Goal: Task Accomplishment & Management: Manage account settings

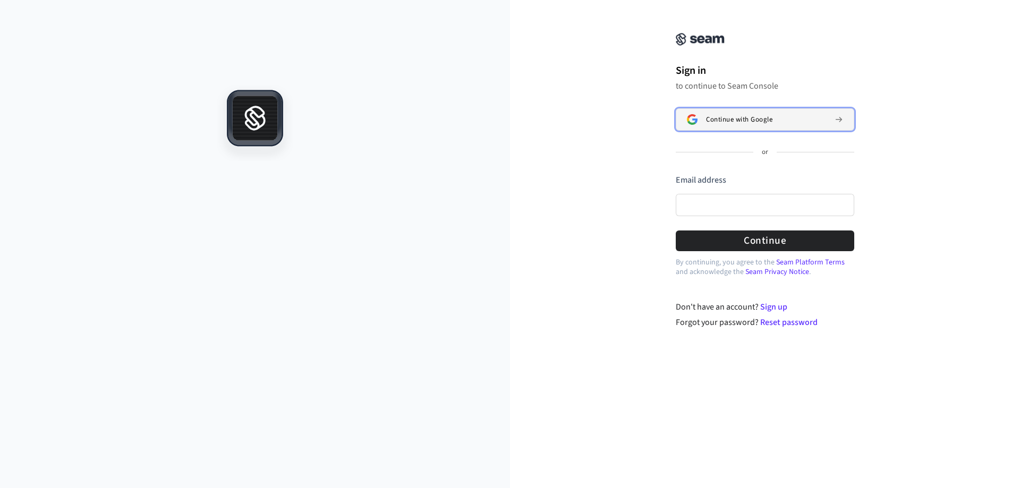
click at [711, 121] on span "Continue with Google" at bounding box center [739, 119] width 66 height 8
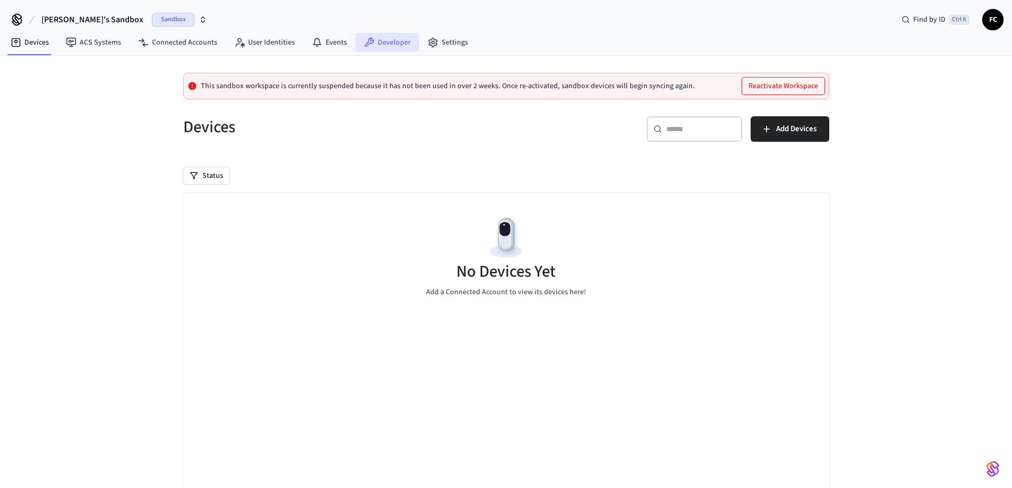
click at [386, 45] on link "Developer" at bounding box center [387, 42] width 64 height 19
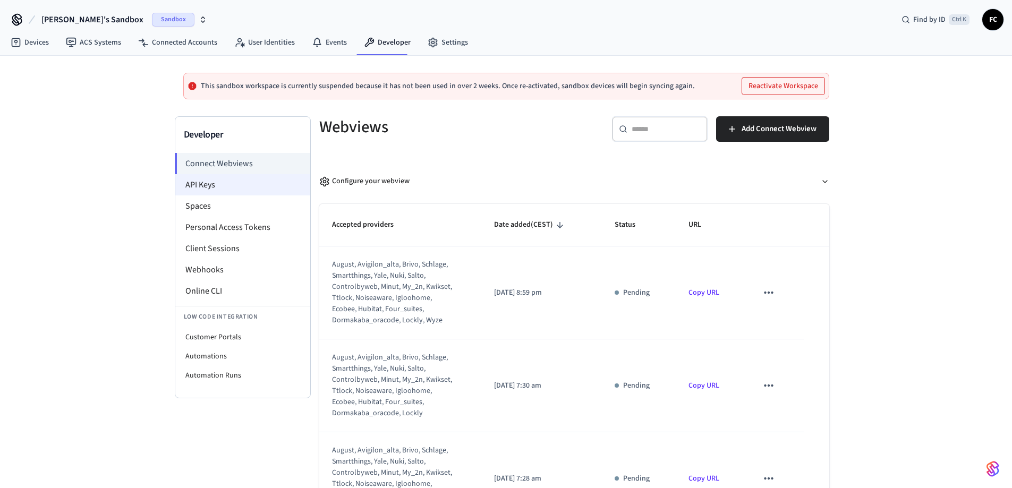
click at [193, 189] on li "API Keys" at bounding box center [242, 184] width 135 height 21
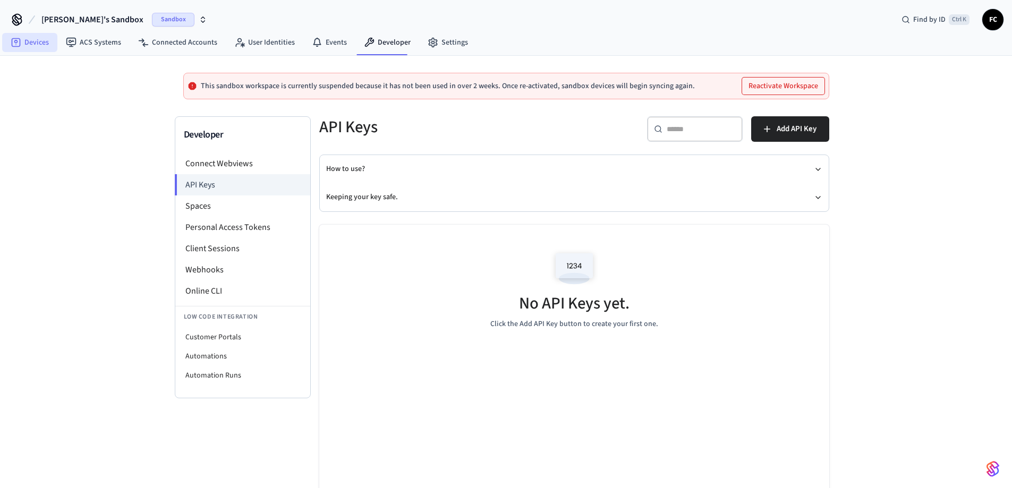
click at [36, 45] on link "Devices" at bounding box center [29, 42] width 55 height 19
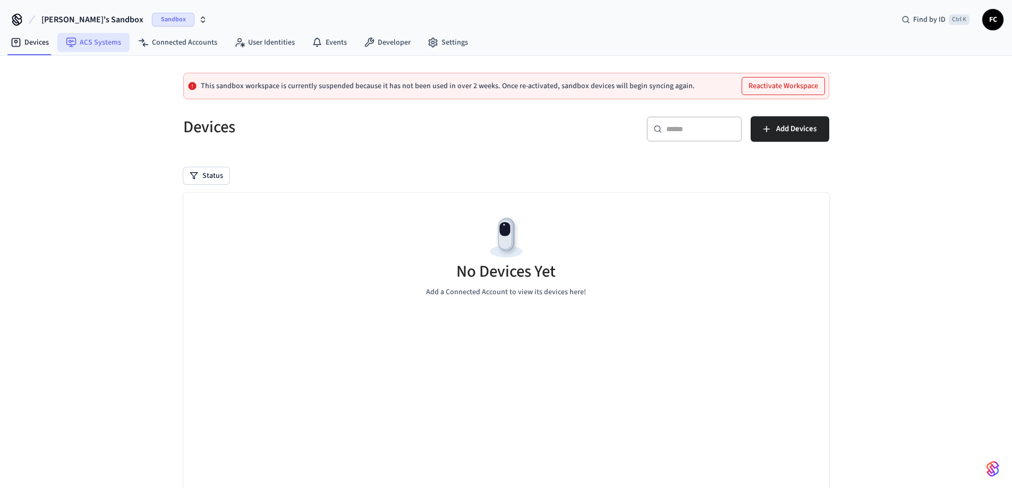
click at [77, 45] on link "ACS Systems" at bounding box center [93, 42] width 72 height 19
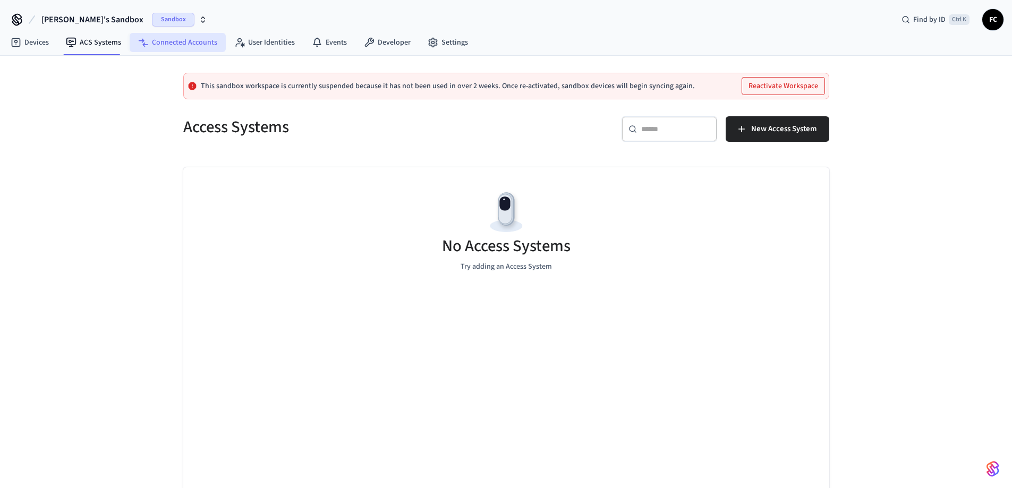
click at [158, 45] on link "Connected Accounts" at bounding box center [178, 42] width 96 height 19
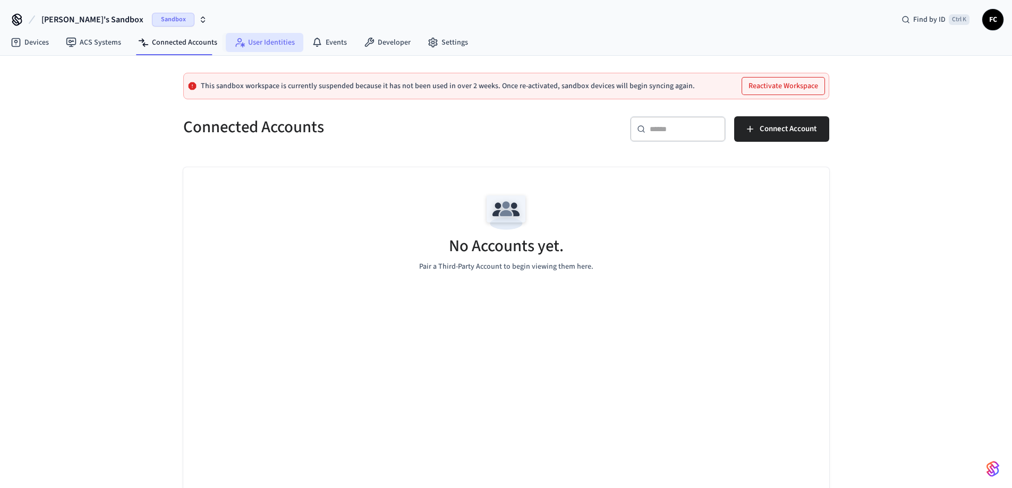
click at [253, 38] on link "User Identities" at bounding box center [265, 42] width 78 height 19
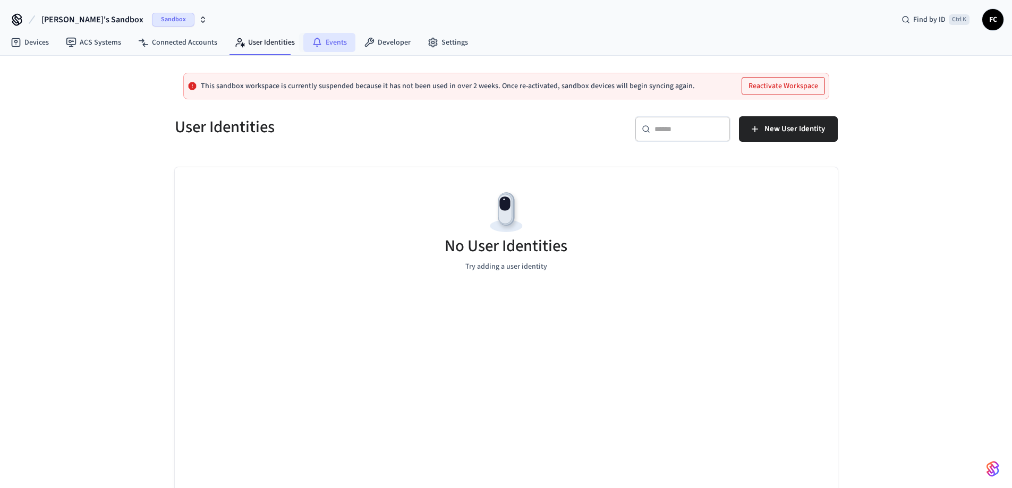
click at [325, 38] on link "Events" at bounding box center [329, 42] width 52 height 19
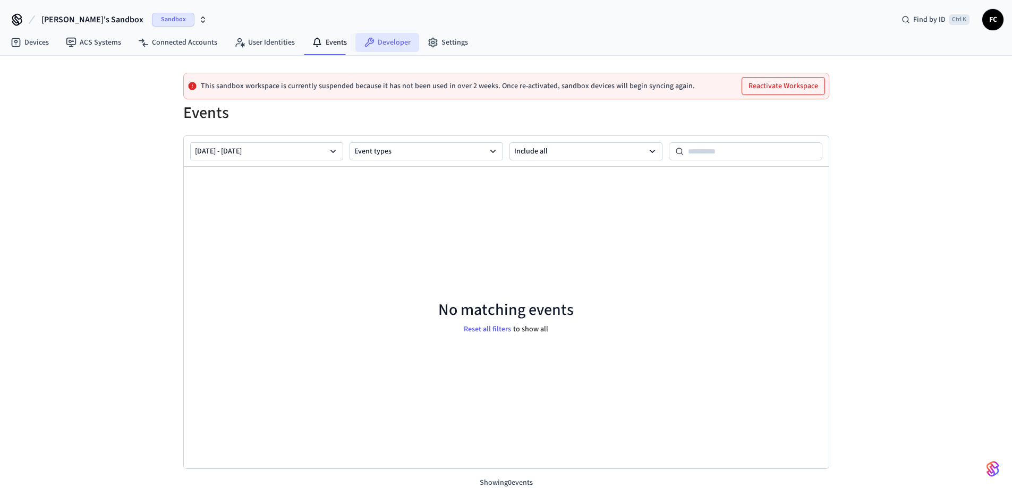
click at [381, 38] on link "Developer" at bounding box center [387, 42] width 64 height 19
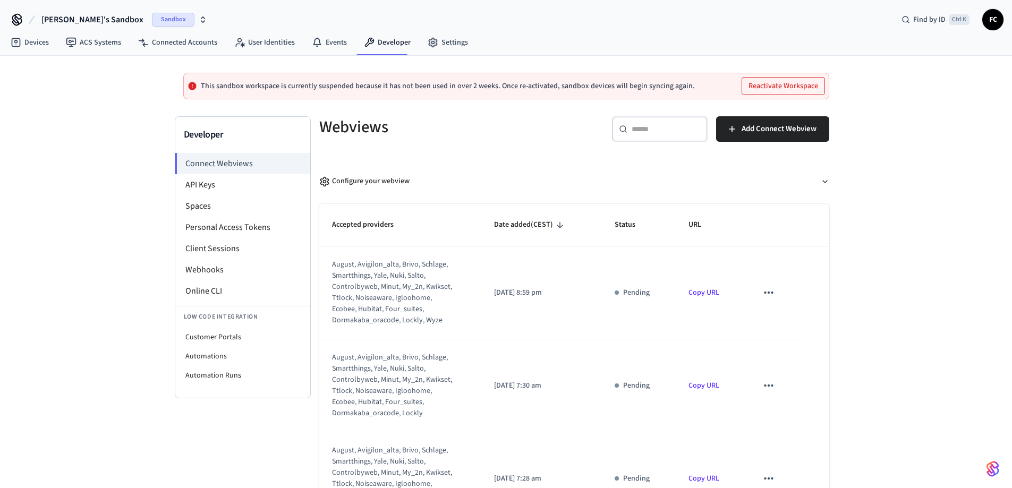
click at [199, 16] on icon "button" at bounding box center [203, 19] width 8 height 8
click at [84, 20] on span "[PERSON_NAME]'s Sandbox" at bounding box center [92, 19] width 102 height 13
click at [16, 19] on icon at bounding box center [17, 18] width 8 height 8
click at [920, 16] on span "Find by ID" at bounding box center [929, 19] width 32 height 11
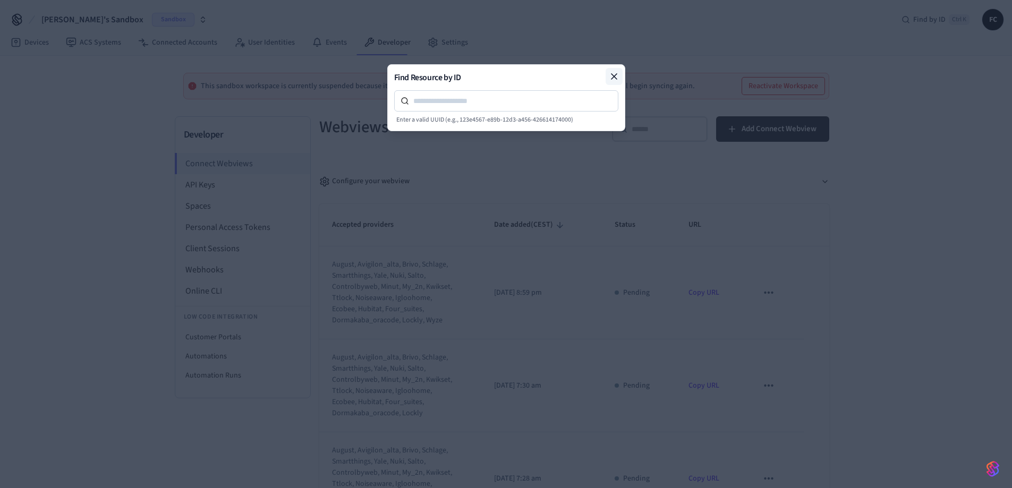
click at [612, 76] on icon at bounding box center [614, 76] width 11 height 11
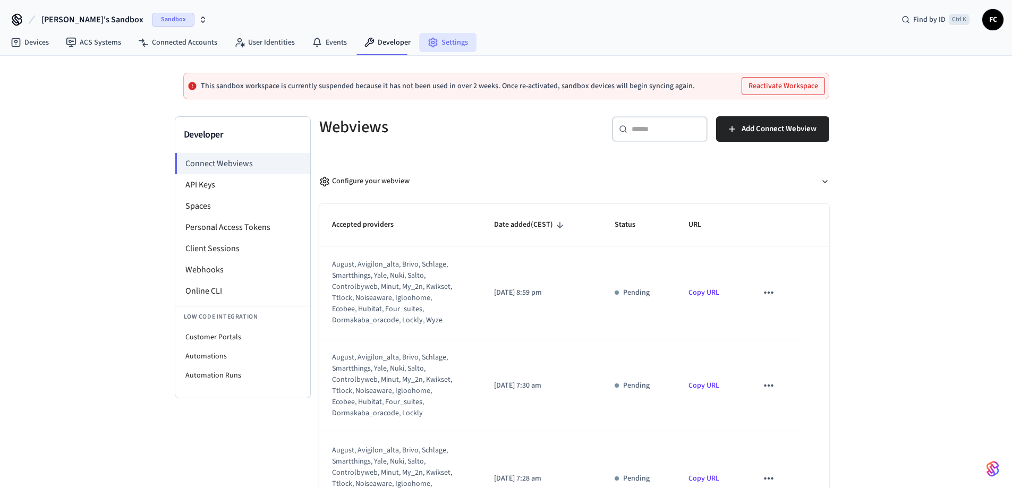
click at [441, 51] on link "Settings" at bounding box center [447, 42] width 57 height 19
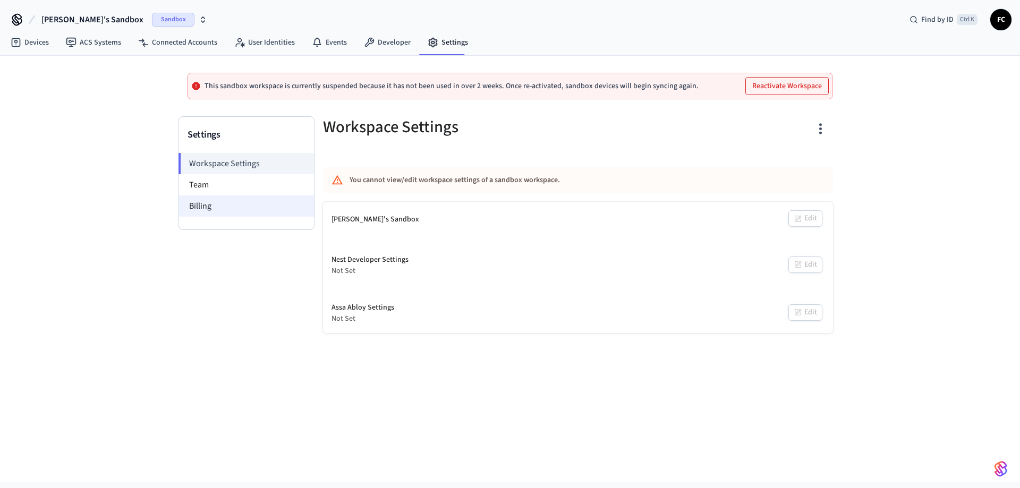
click at [215, 205] on li "Billing" at bounding box center [246, 205] width 135 height 21
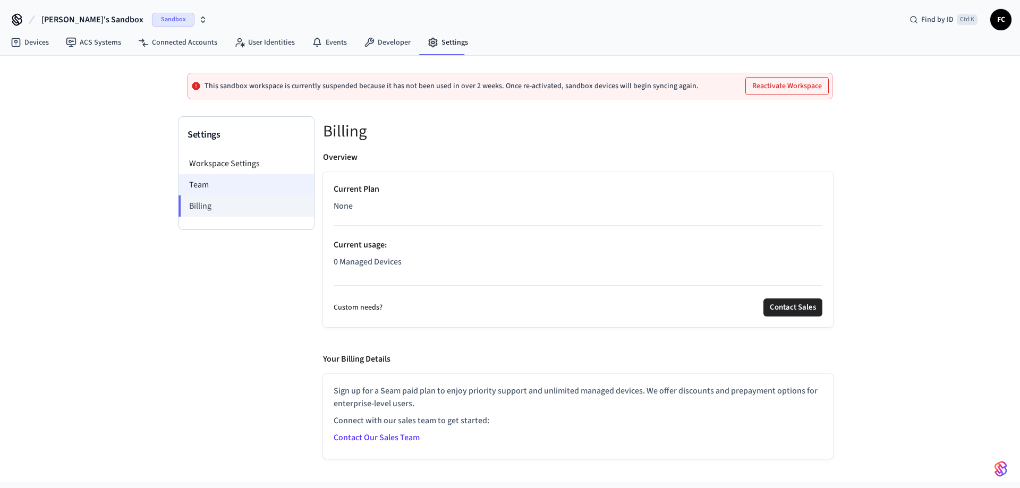
click at [220, 180] on li "Team" at bounding box center [246, 184] width 135 height 21
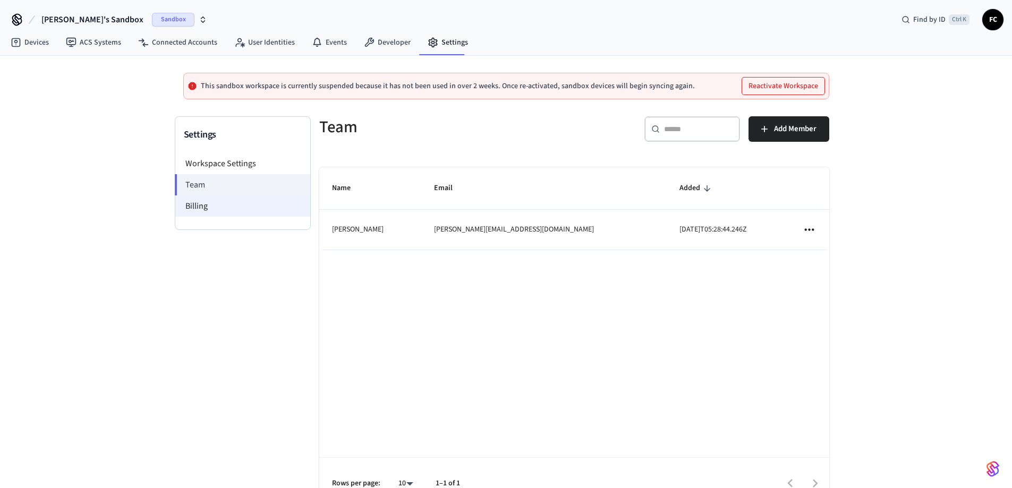
click at [229, 212] on li "Billing" at bounding box center [242, 205] width 135 height 21
